Goal: Information Seeking & Learning: Learn about a topic

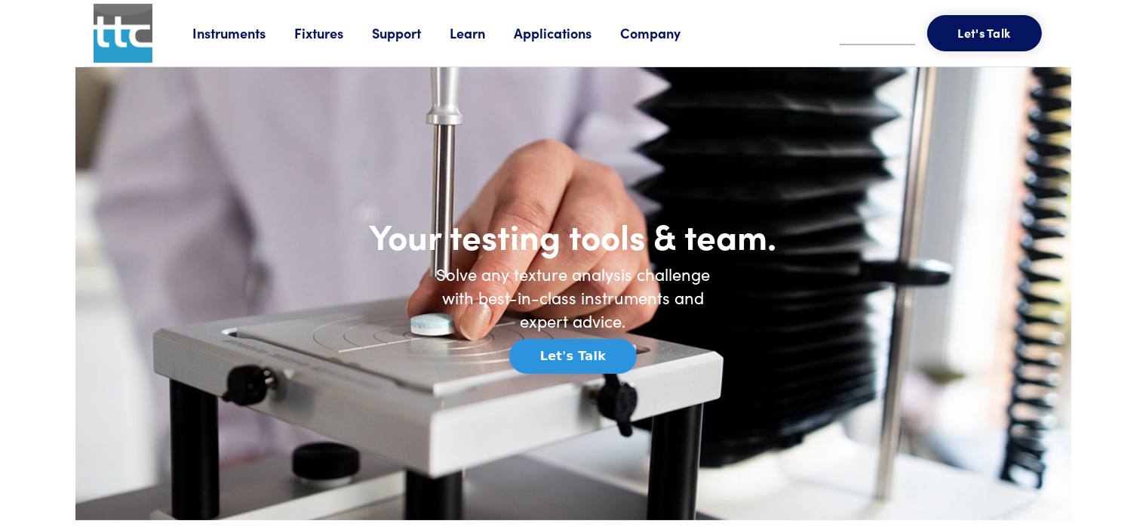
click at [482, 36] on link "Learn" at bounding box center [482, 32] width 64 height 19
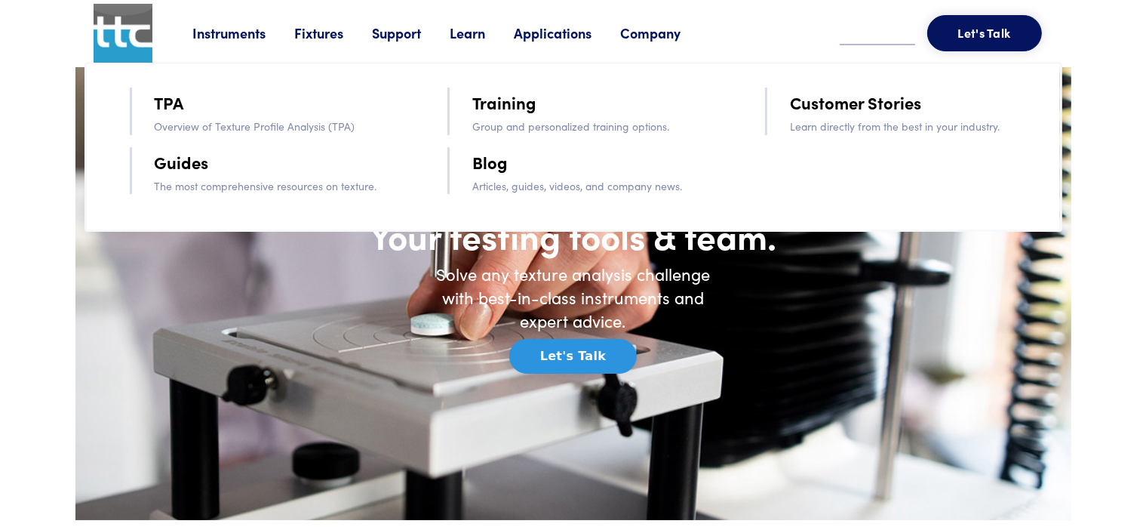
click at [164, 107] on link "TPA" at bounding box center [169, 102] width 29 height 26
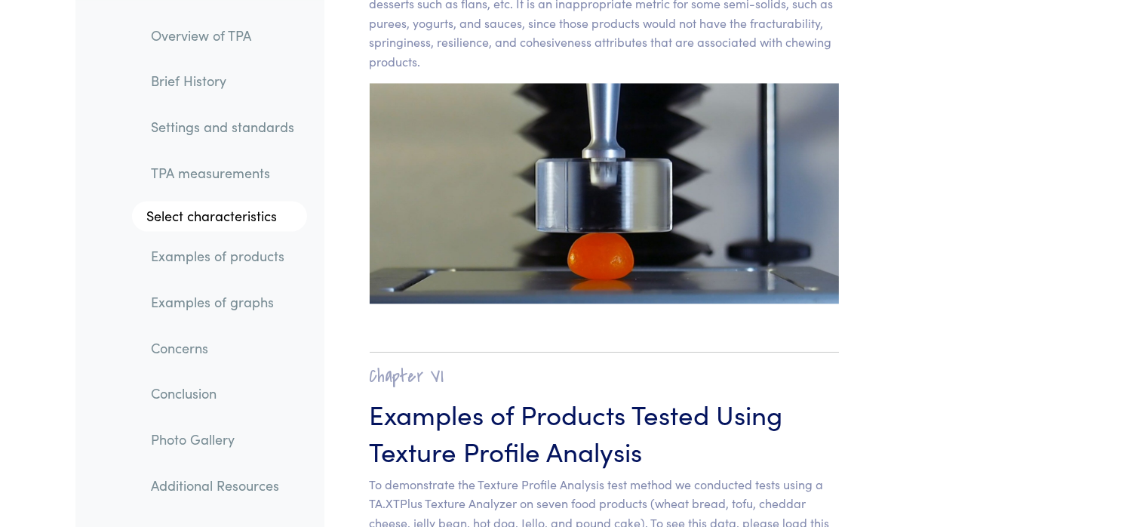
scroll to position [14634, 0]
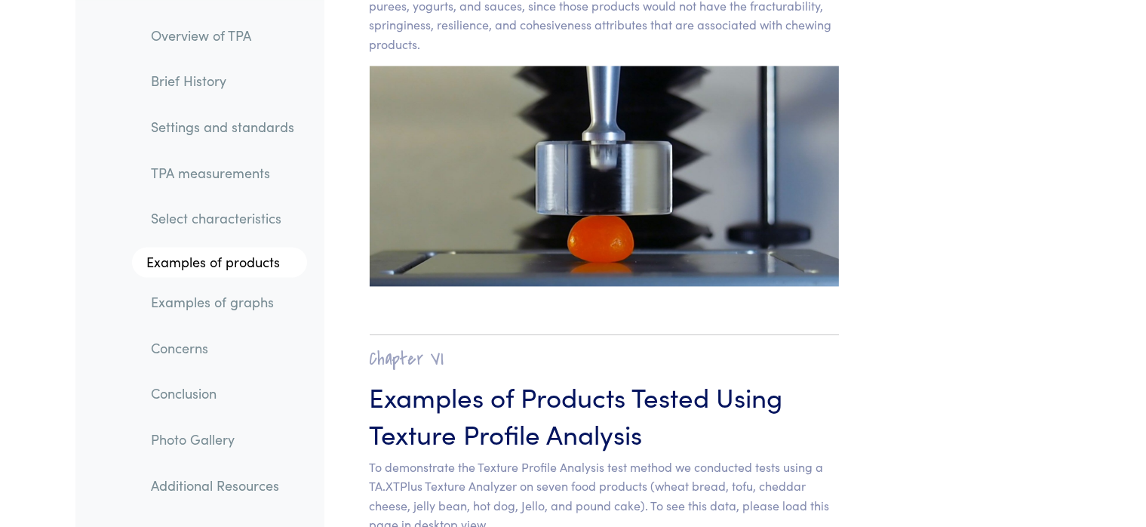
click at [560, 152] on img at bounding box center [605, 176] width 470 height 220
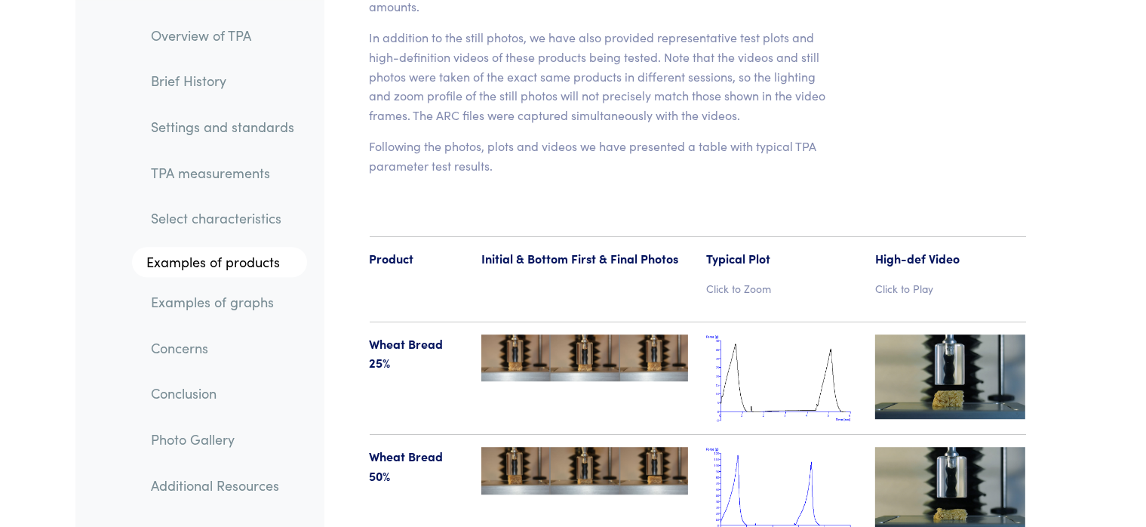
scroll to position [15539, 0]
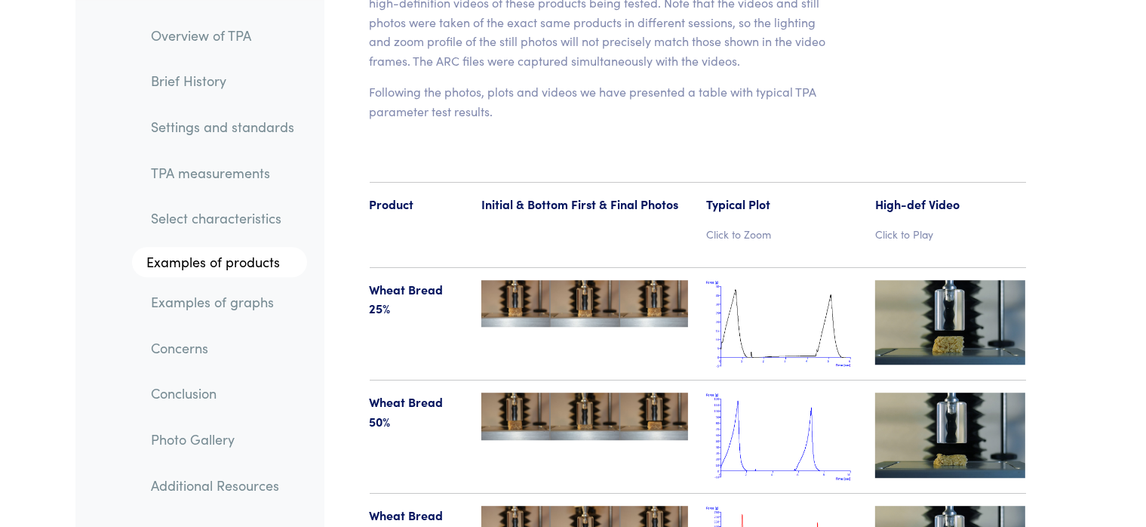
click at [536, 280] on img at bounding box center [584, 304] width 207 height 48
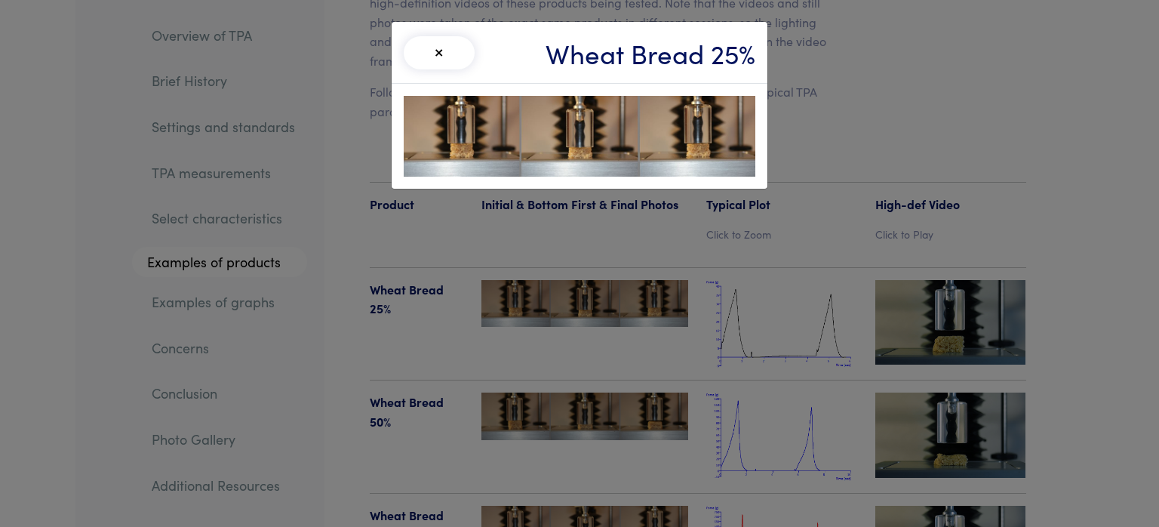
click at [438, 47] on button "×" at bounding box center [439, 52] width 71 height 33
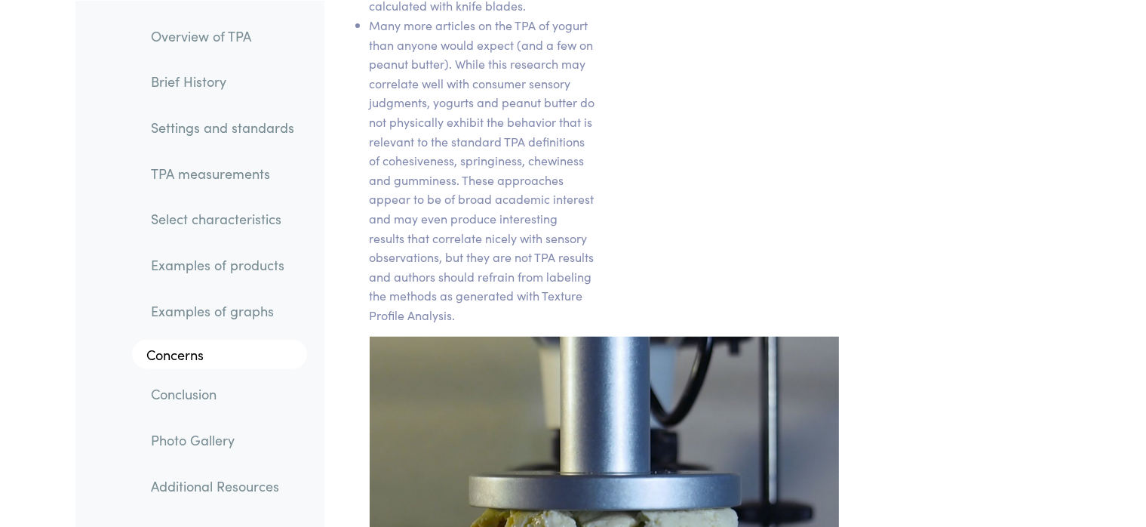
scroll to position [23686, 0]
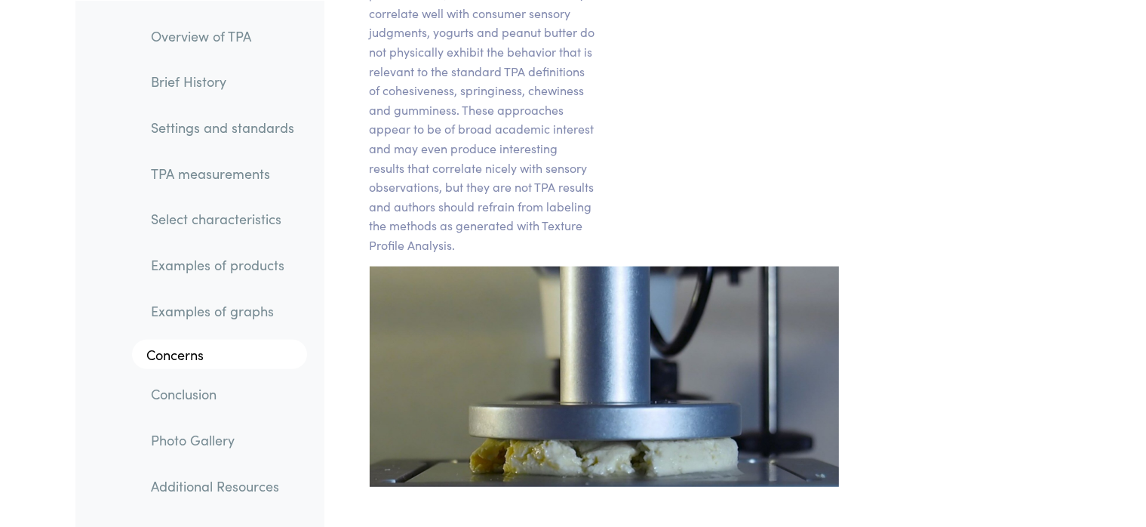
click at [640, 290] on img at bounding box center [605, 376] width 488 height 220
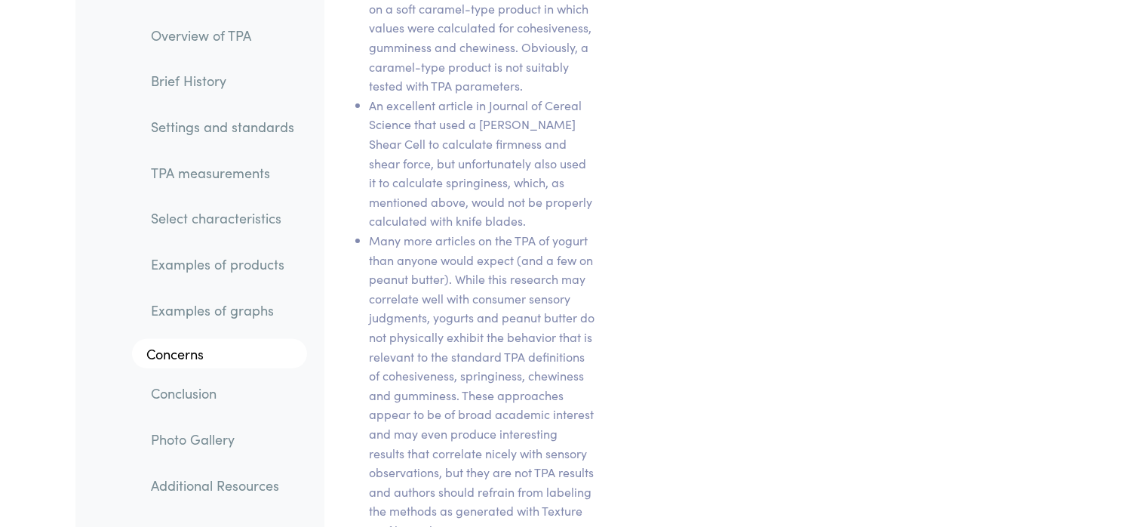
scroll to position [23873, 0]
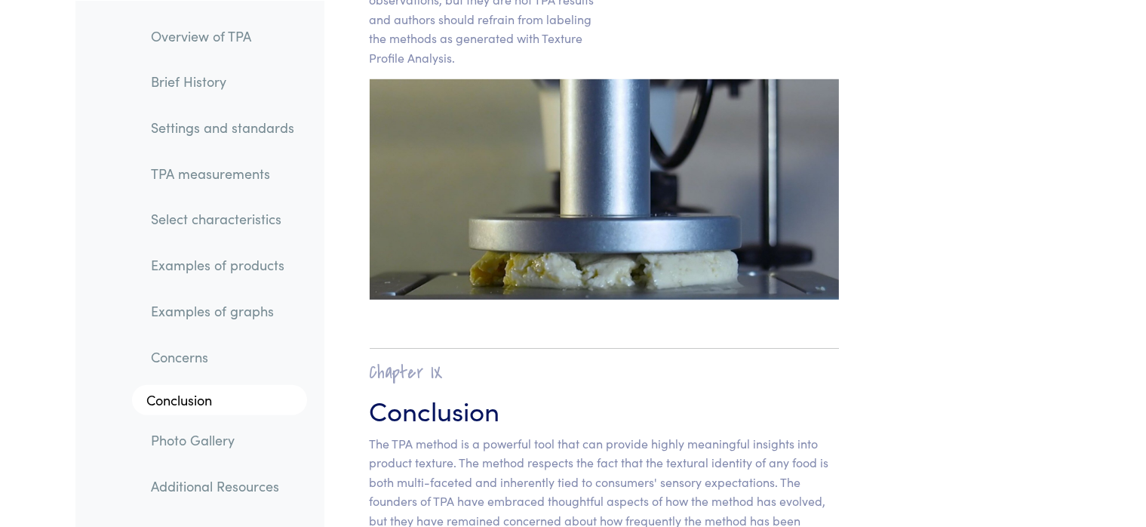
click at [683, 119] on img at bounding box center [605, 189] width 488 height 220
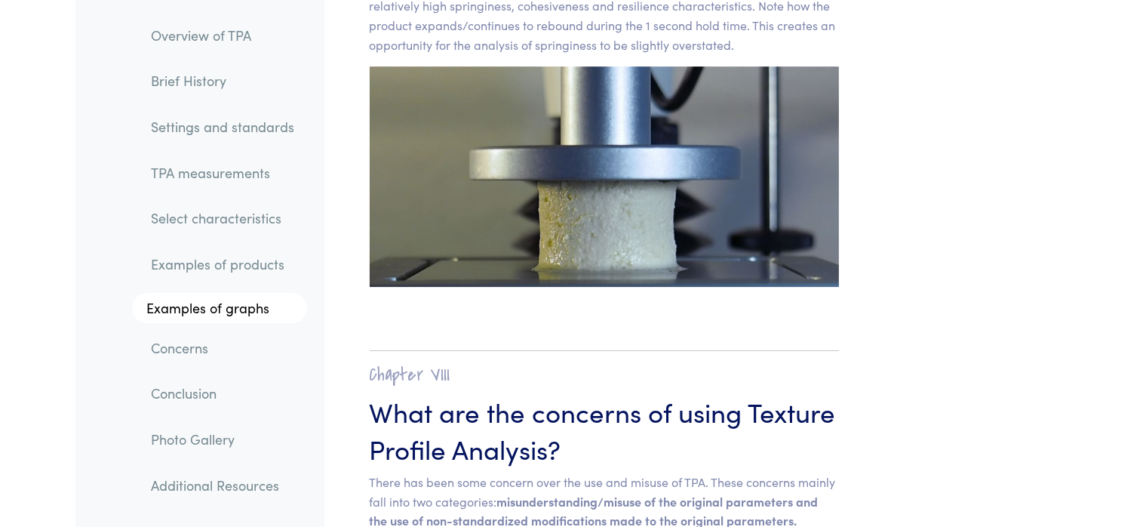
scroll to position [21778, 0]
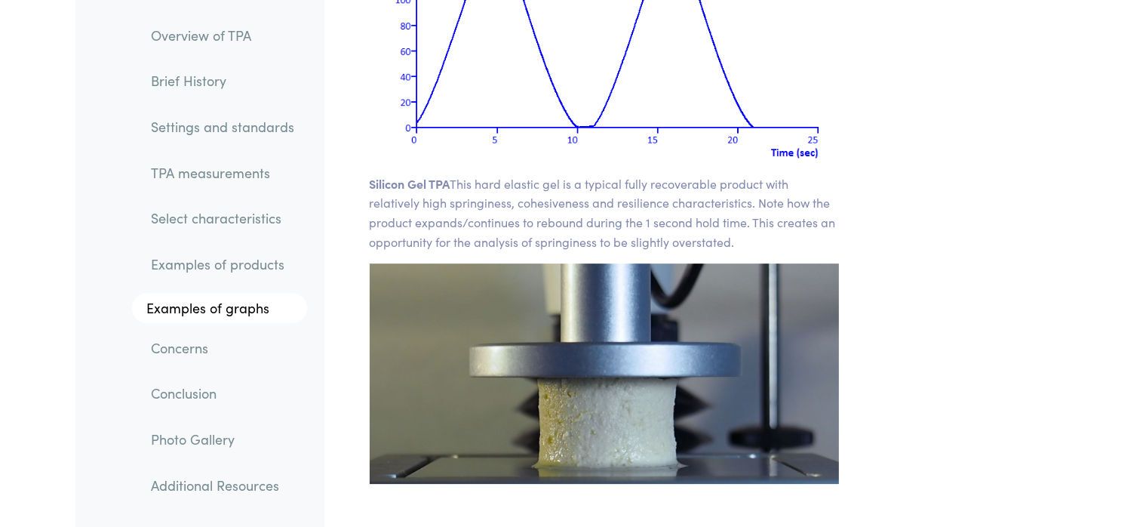
click at [768, 315] on img at bounding box center [605, 373] width 470 height 220
click at [195, 438] on link "Photo Gallery" at bounding box center [223, 439] width 167 height 35
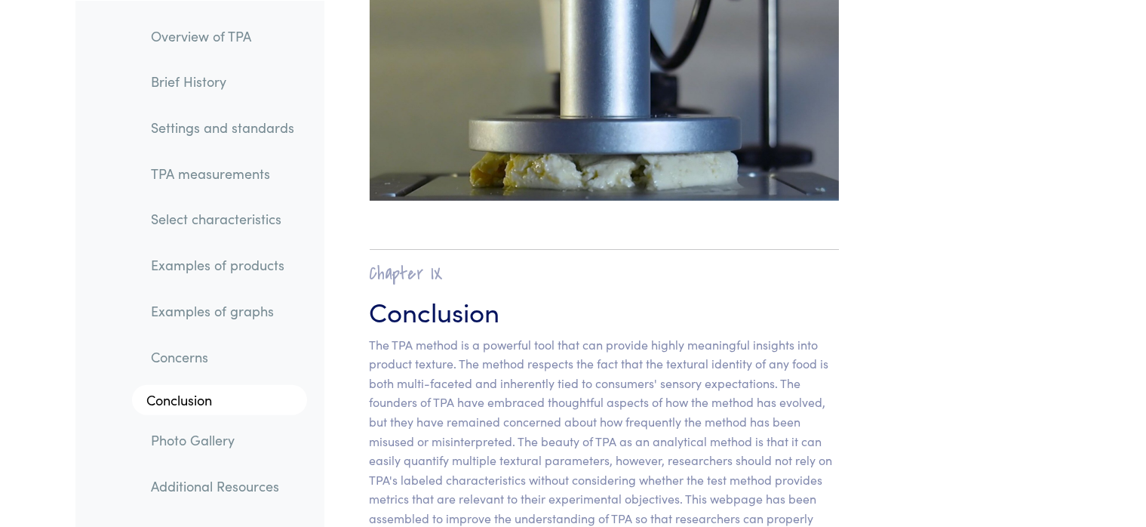
scroll to position [23964, 0]
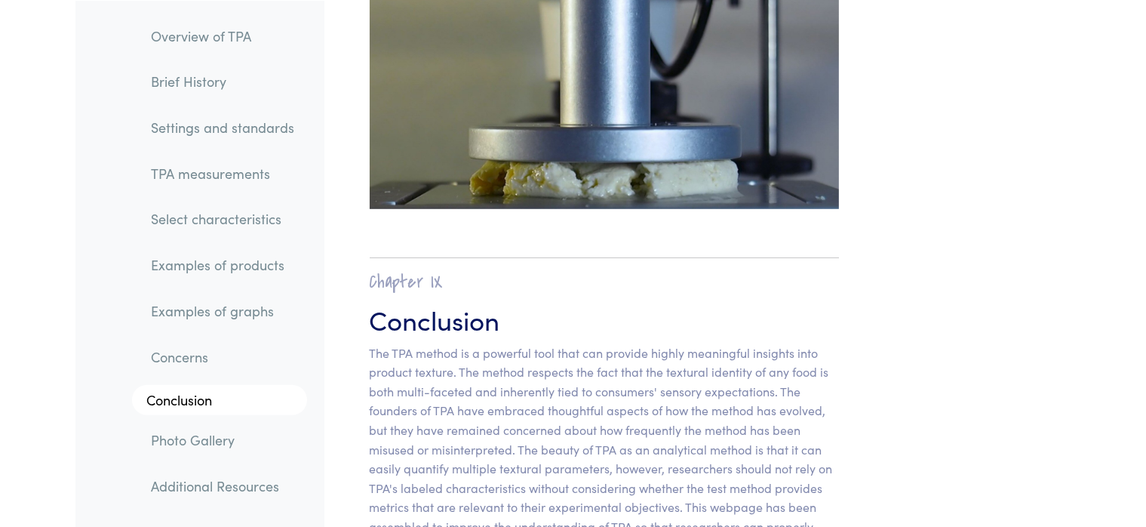
click at [171, 170] on link "TPA measurements" at bounding box center [223, 172] width 167 height 35
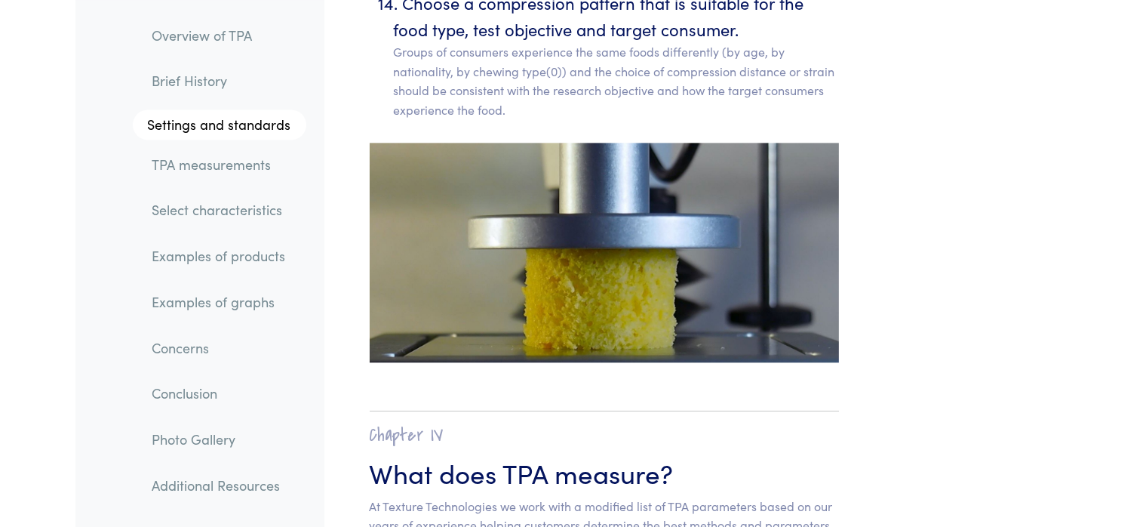
scroll to position [9077, 0]
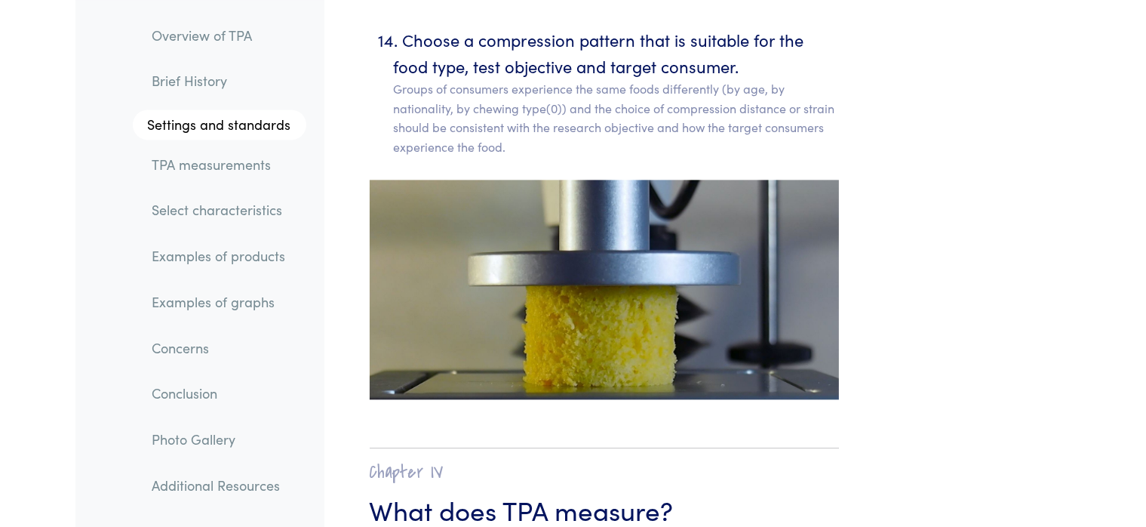
click at [657, 319] on img at bounding box center [605, 290] width 470 height 220
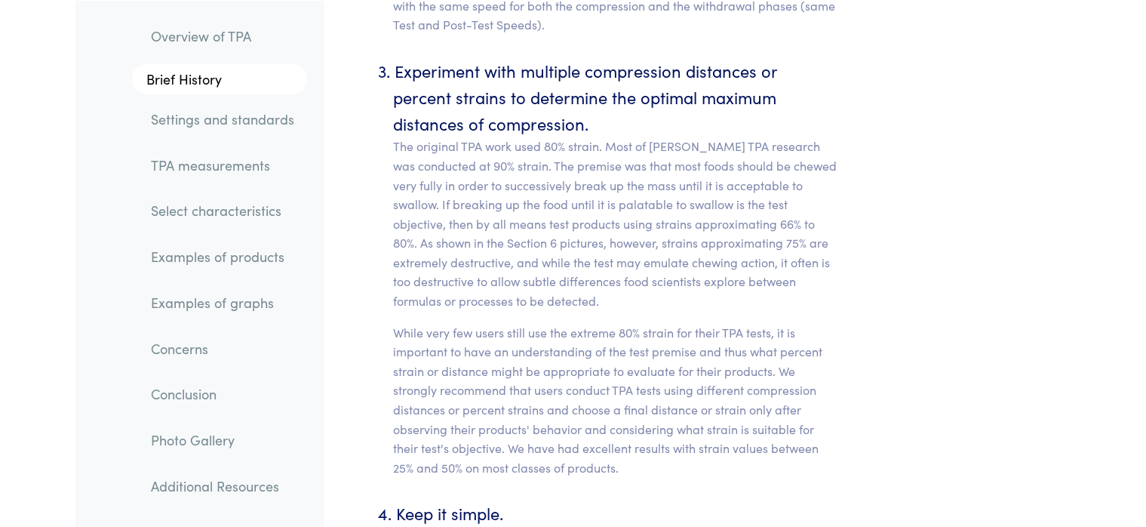
scroll to position [0, 0]
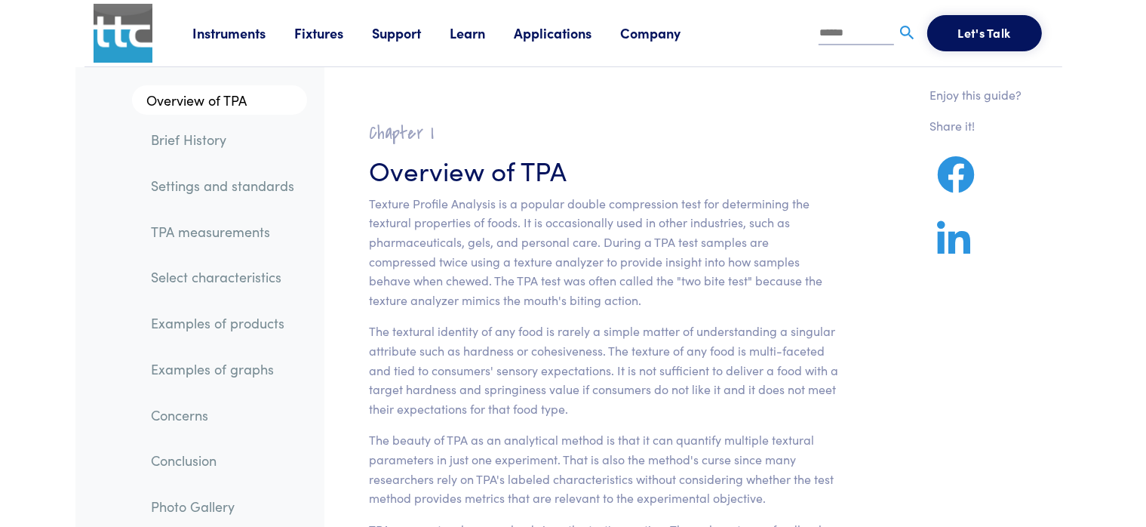
click at [472, 29] on link "Learn" at bounding box center [482, 32] width 64 height 19
